Goal: Task Accomplishment & Management: Manage account settings

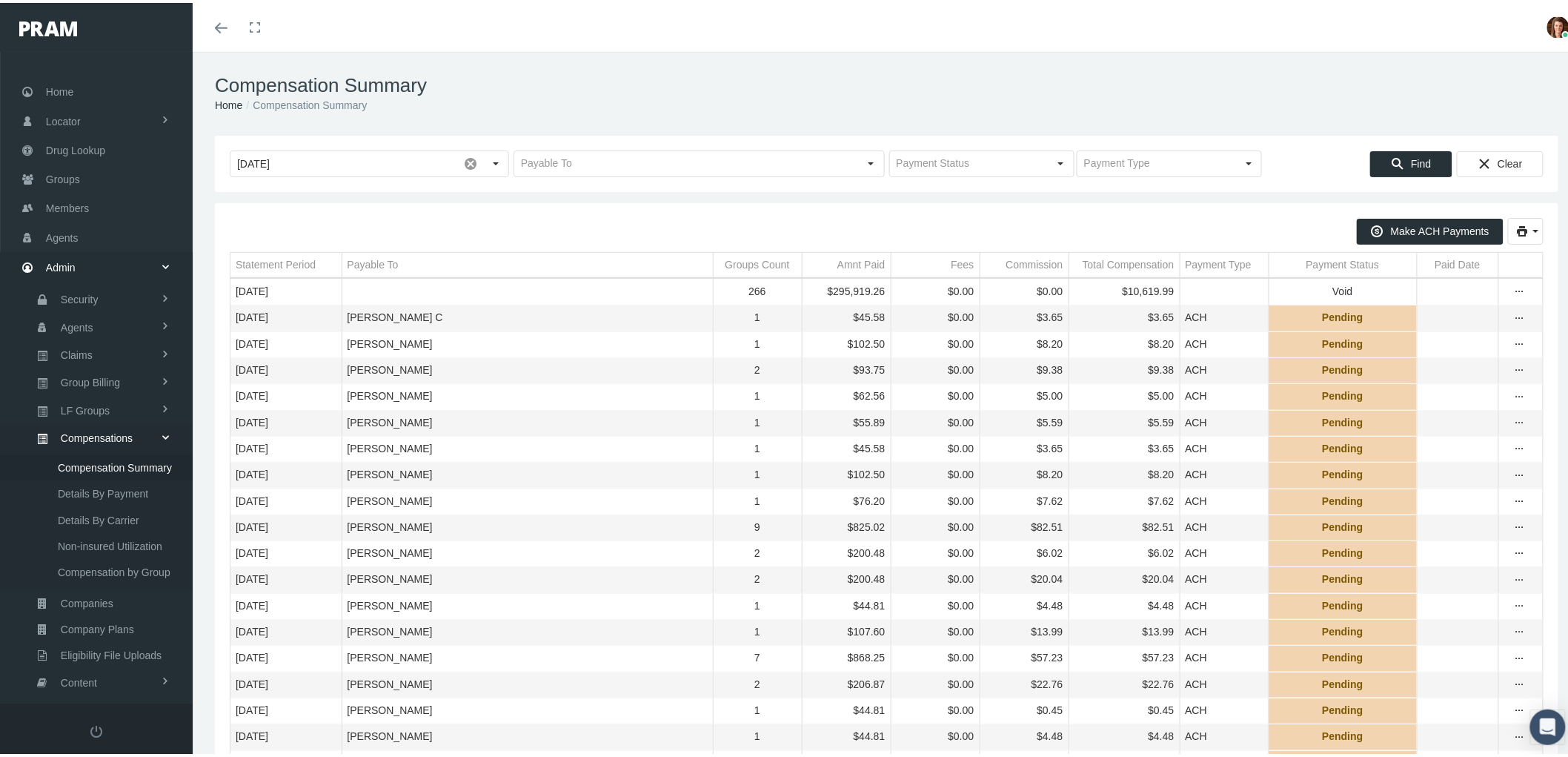
scroll to position [92, 0]
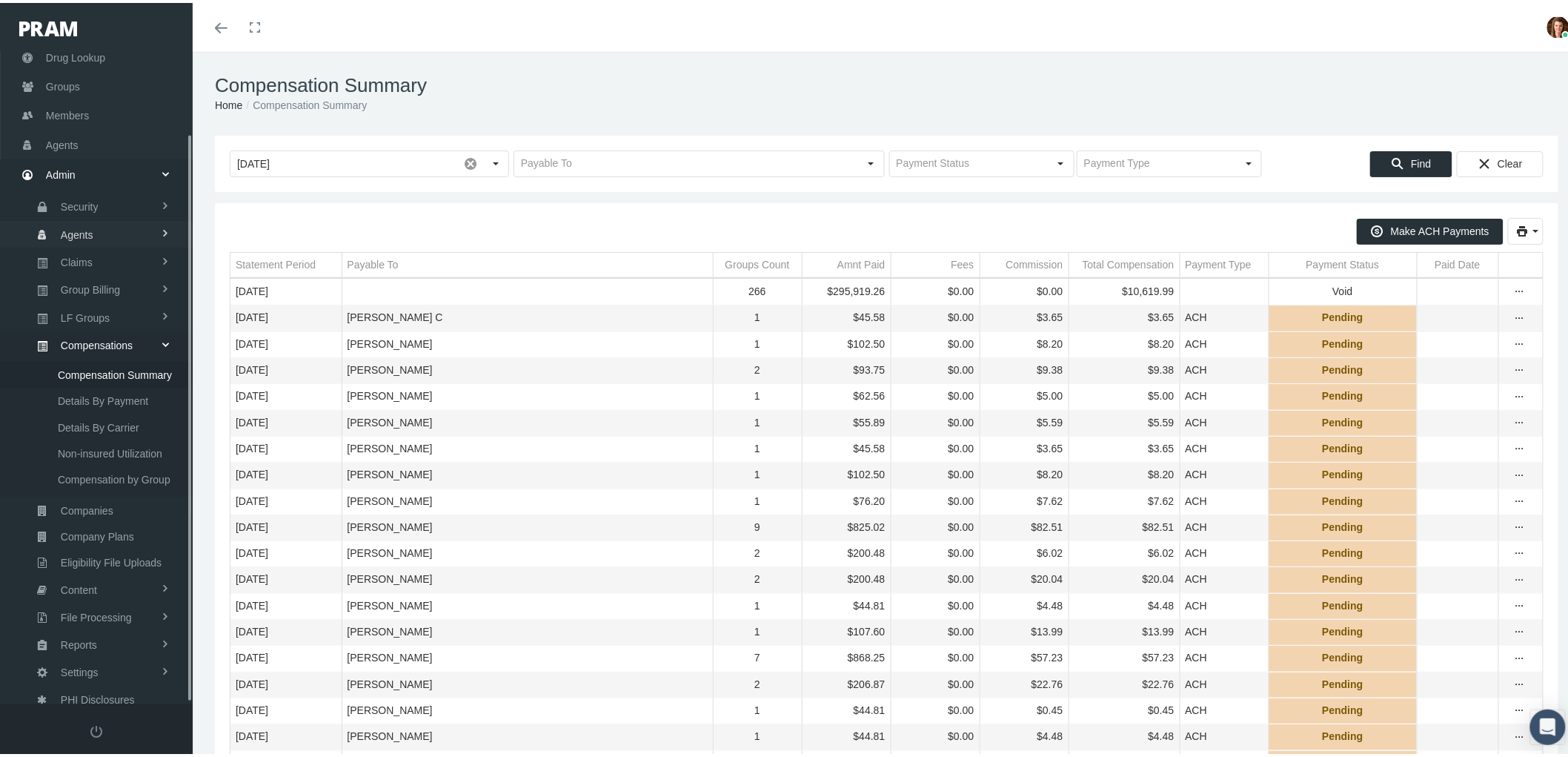
click at [93, 221] on link "Agents" at bounding box center [96, 230] width 192 height 26
click at [101, 355] on span "Bank Info Requests" at bounding box center [103, 365] width 90 height 25
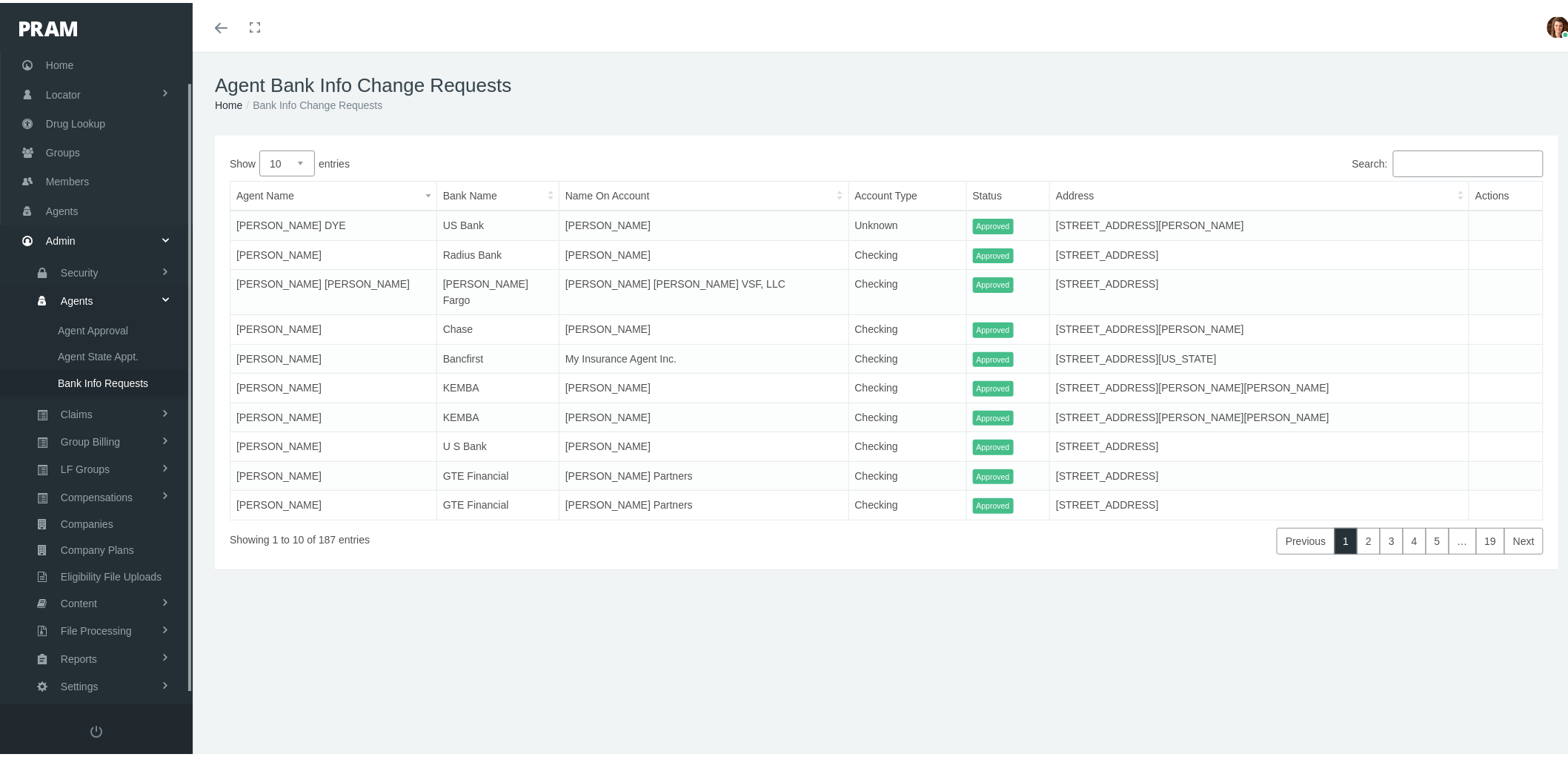
scroll to position [42, 0]
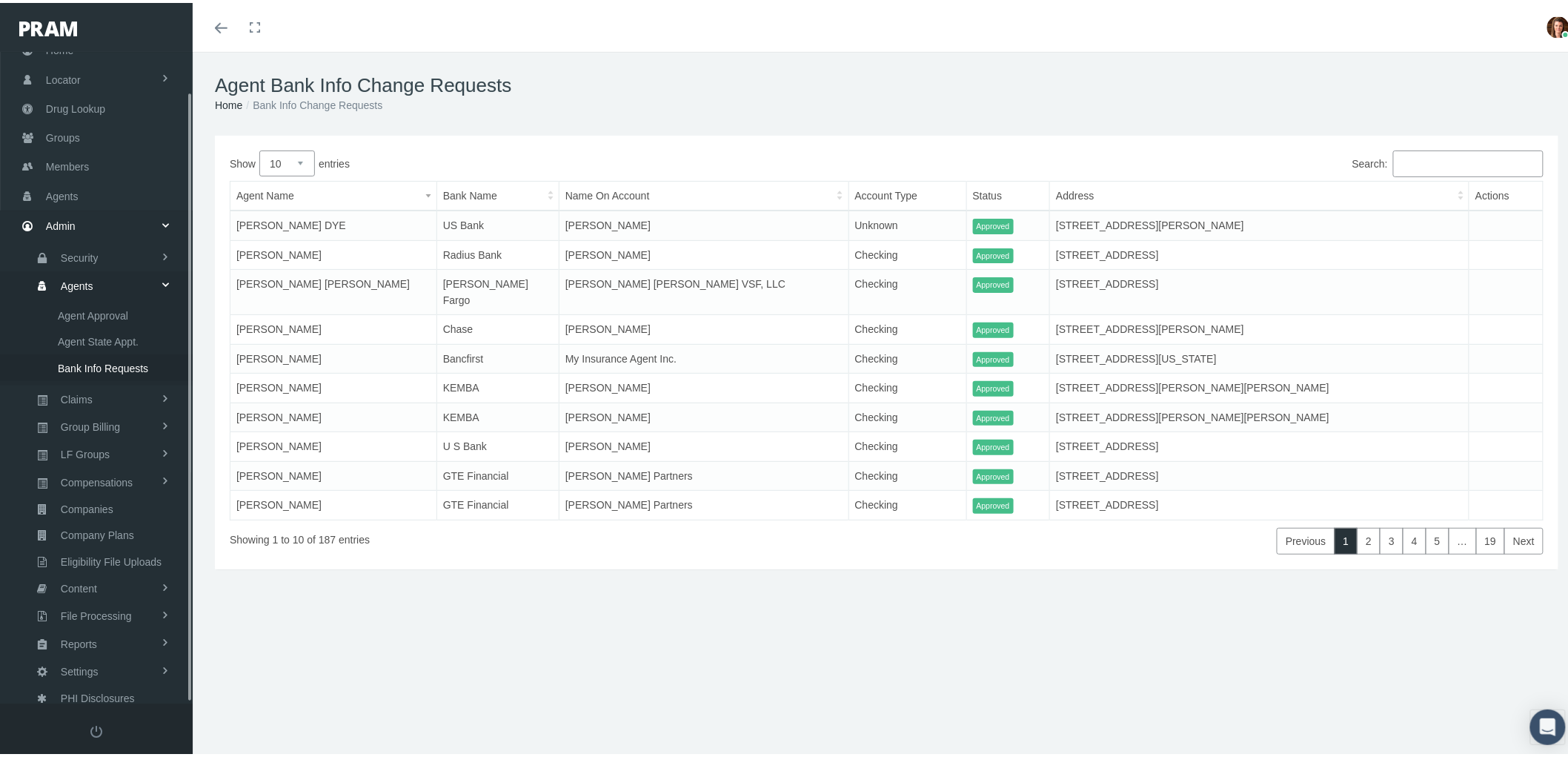
click at [108, 356] on span "Bank Info Requests" at bounding box center [103, 365] width 90 height 25
click at [93, 356] on span "Bank Info Requests" at bounding box center [103, 365] width 90 height 25
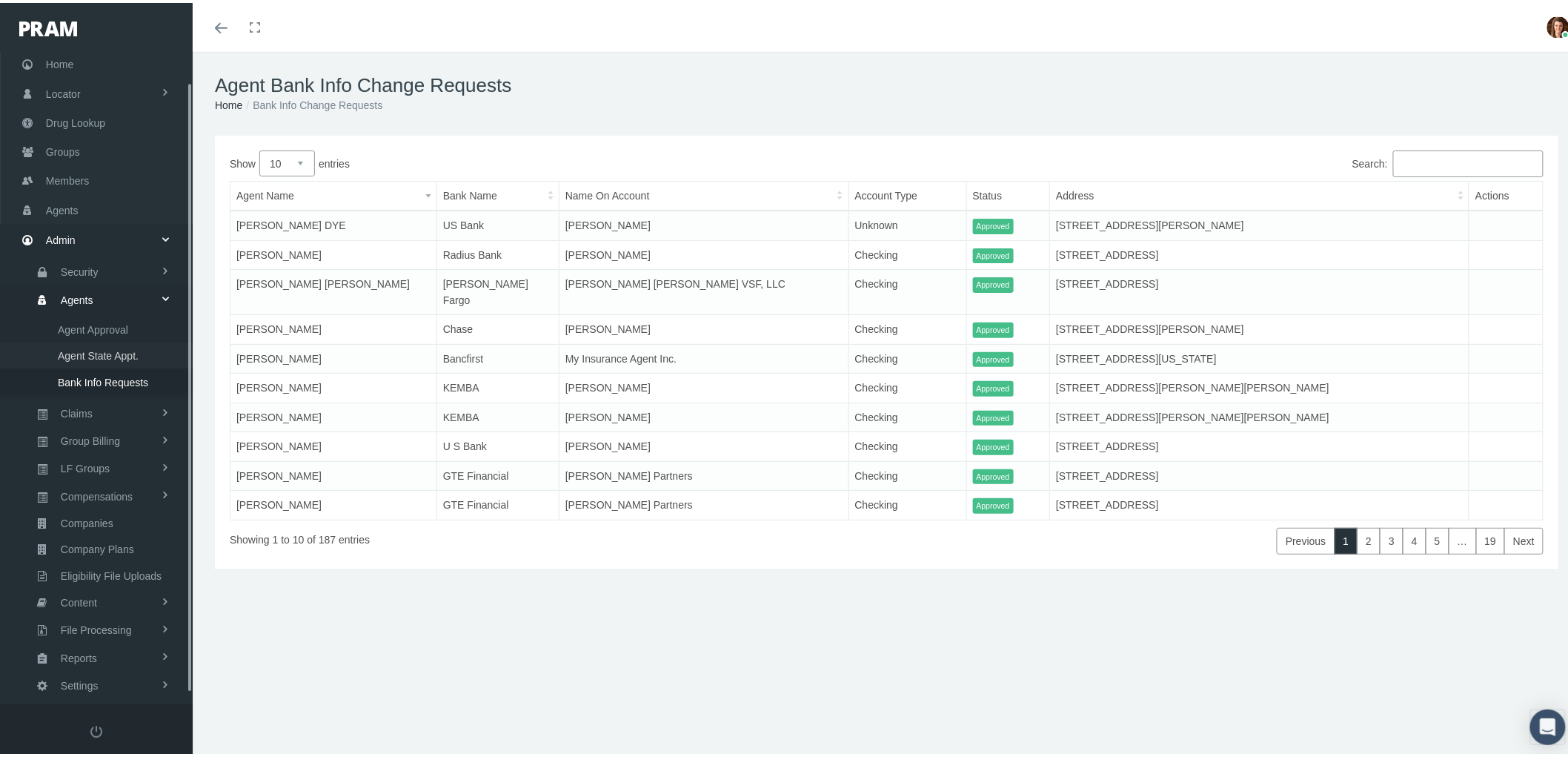
scroll to position [42, 0]
